Goal: Task Accomplishment & Management: Use online tool/utility

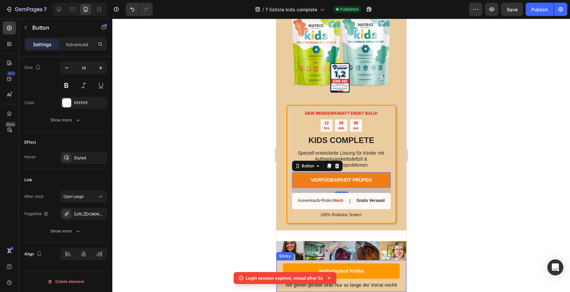
scroll to position [2149, 0]
click at [281, 260] on div "Button Wir gehen gerade viral! Nur so lange der Vorrat reicht! Text Block Verfü…" at bounding box center [341, 276] width 130 height 32
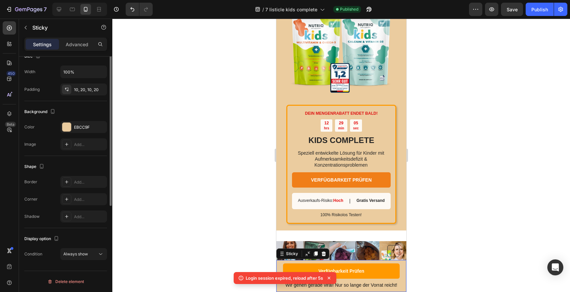
scroll to position [0, 0]
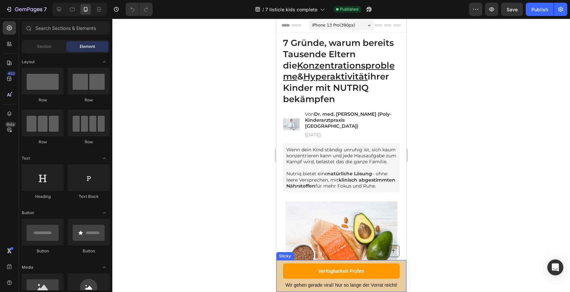
click at [278, 265] on div "Button Wir gehen gerade viral! Nur so lange der Vorrat reicht! Text Block Verfü…" at bounding box center [341, 276] width 130 height 32
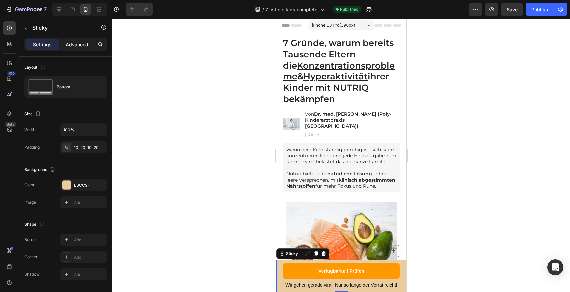
click at [74, 46] on p "Advanced" at bounding box center [77, 44] width 23 height 7
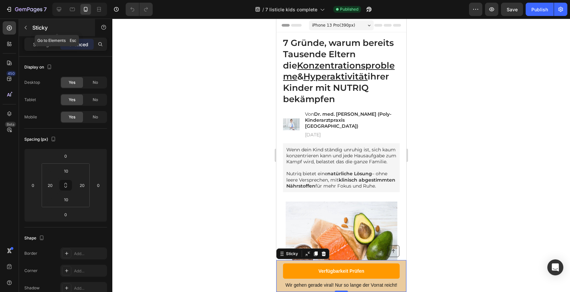
click at [26, 30] on button "button" at bounding box center [25, 27] width 11 height 11
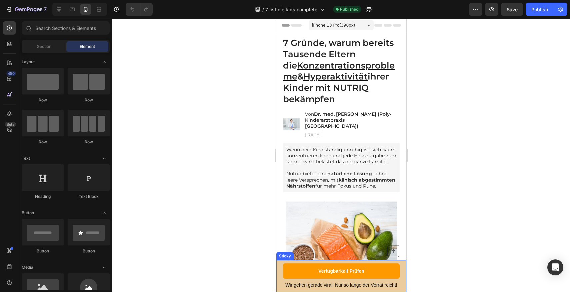
click at [279, 261] on div "Button Wir gehen gerade viral! Nur so lange der Vorrat reicht! Text Block Verfü…" at bounding box center [341, 276] width 130 height 32
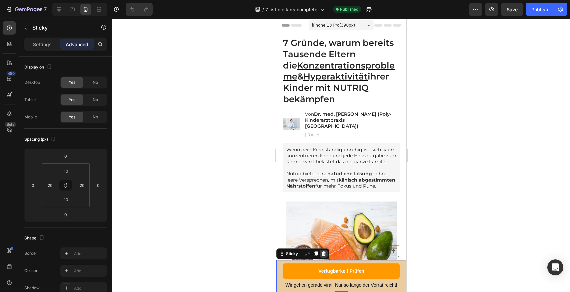
click at [323, 251] on icon at bounding box center [323, 253] width 4 height 5
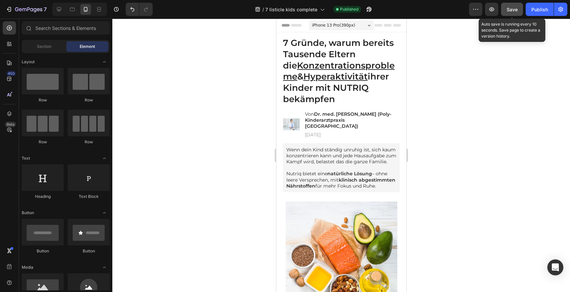
click at [508, 11] on span "Save" at bounding box center [511, 10] width 11 height 6
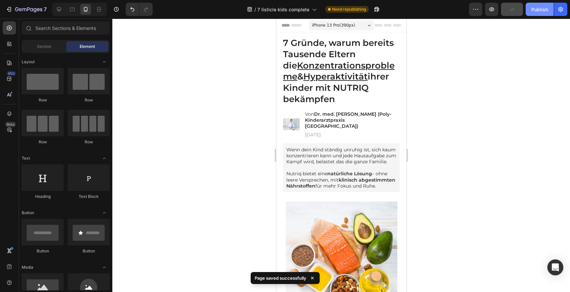
click at [538, 14] on button "Publish" at bounding box center [539, 9] width 28 height 13
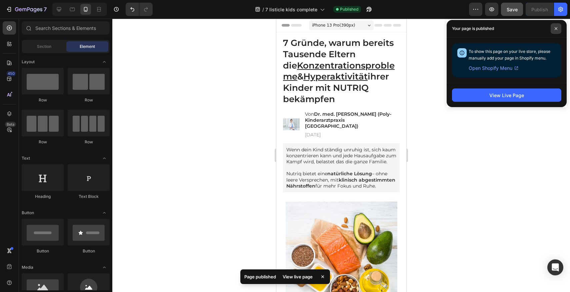
click at [557, 27] on icon at bounding box center [555, 28] width 3 height 3
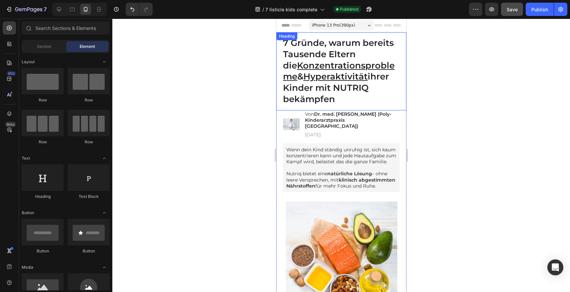
click at [338, 65] on u "Konzentrationsprobleme" at bounding box center [338, 71] width 112 height 22
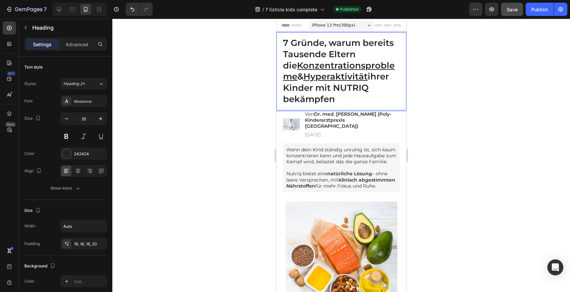
click at [280, 67] on h1 "7 Gründe, warum bereits Tausende Eltern die Konzentrationsprobleme & Hyperaktiv…" at bounding box center [341, 71] width 130 height 78
drag, startPoint x: 283, startPoint y: 66, endPoint x: 391, endPoint y: 66, distance: 107.9
click at [391, 66] on u "Konzentrationsprobleme" at bounding box center [338, 71] width 112 height 22
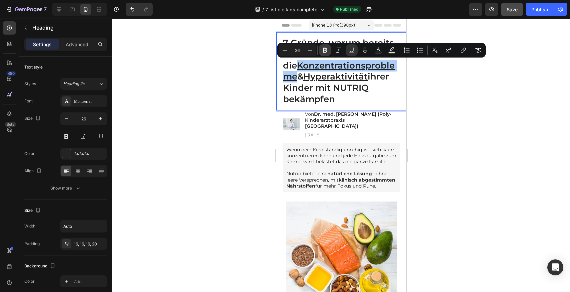
click at [325, 51] on icon "Editor contextual toolbar" at bounding box center [325, 50] width 4 height 5
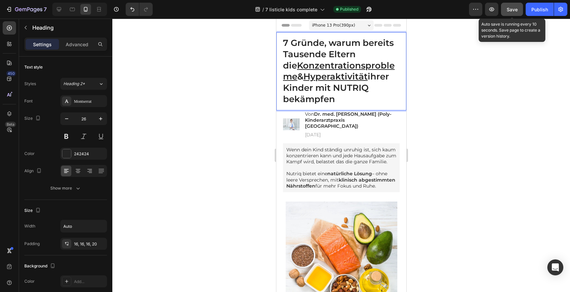
click at [508, 11] on span "Save" at bounding box center [511, 10] width 11 height 6
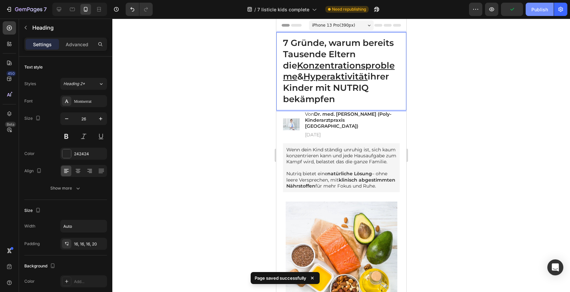
click at [536, 13] on button "Publish" at bounding box center [539, 9] width 28 height 13
